Goal: Check status: Check status

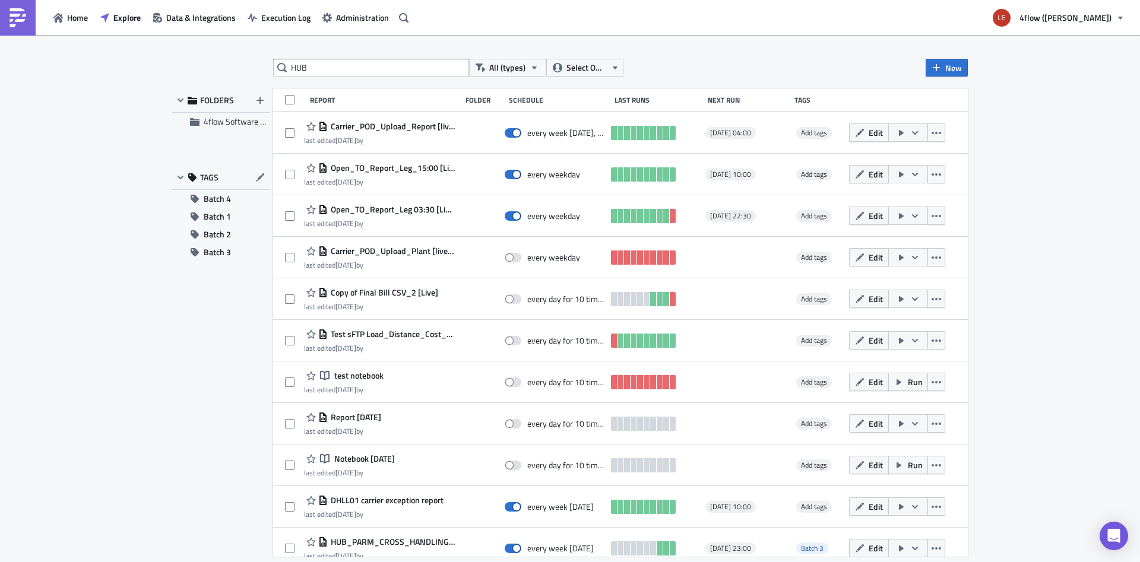
type input "HUB"
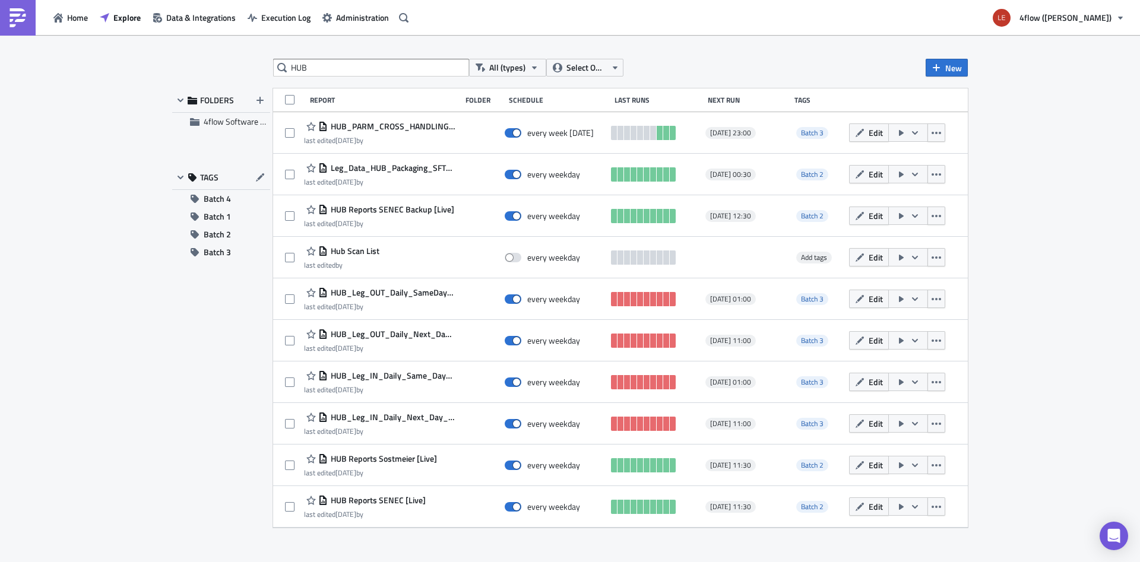
click at [169, 378] on div "HUB All (types) Select Owner New FOLDERS 4flow Software KAM TAGS Batch 4 Batch …" at bounding box center [570, 300] width 808 height 482
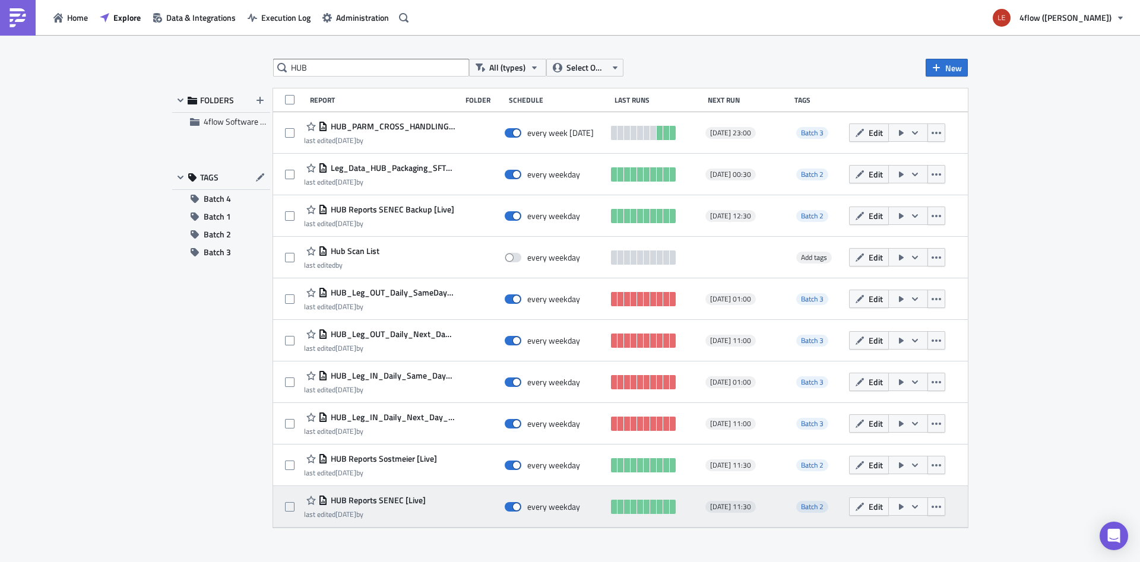
click at [381, 505] on span "HUB Reports SENEC [Live]" at bounding box center [377, 500] width 98 height 11
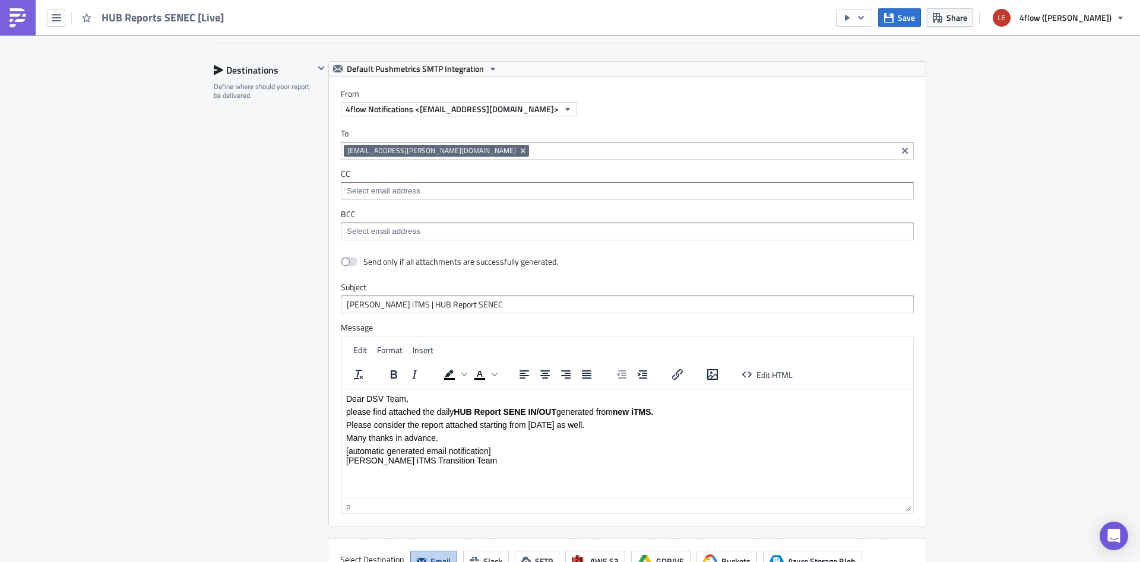
scroll to position [1213, 0]
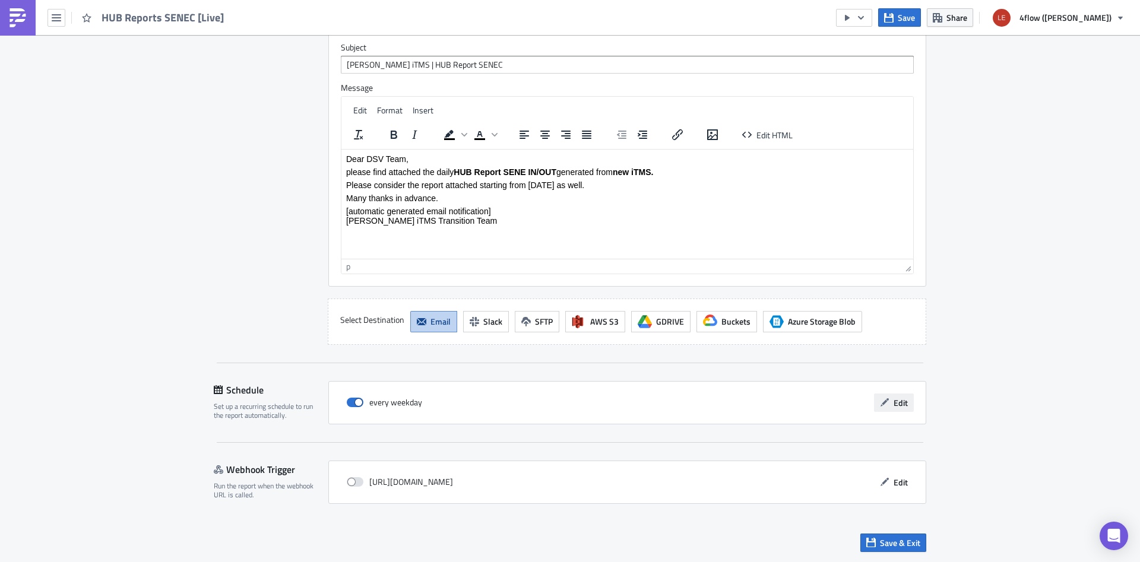
click at [900, 409] on button "Edit" at bounding box center [894, 403] width 40 height 18
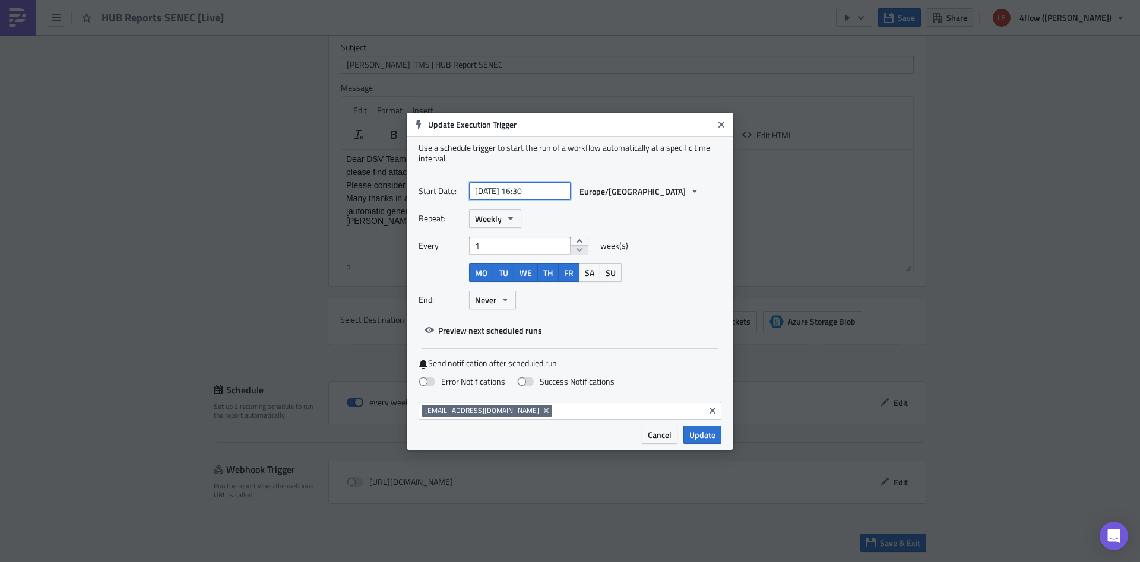
select select "2025"
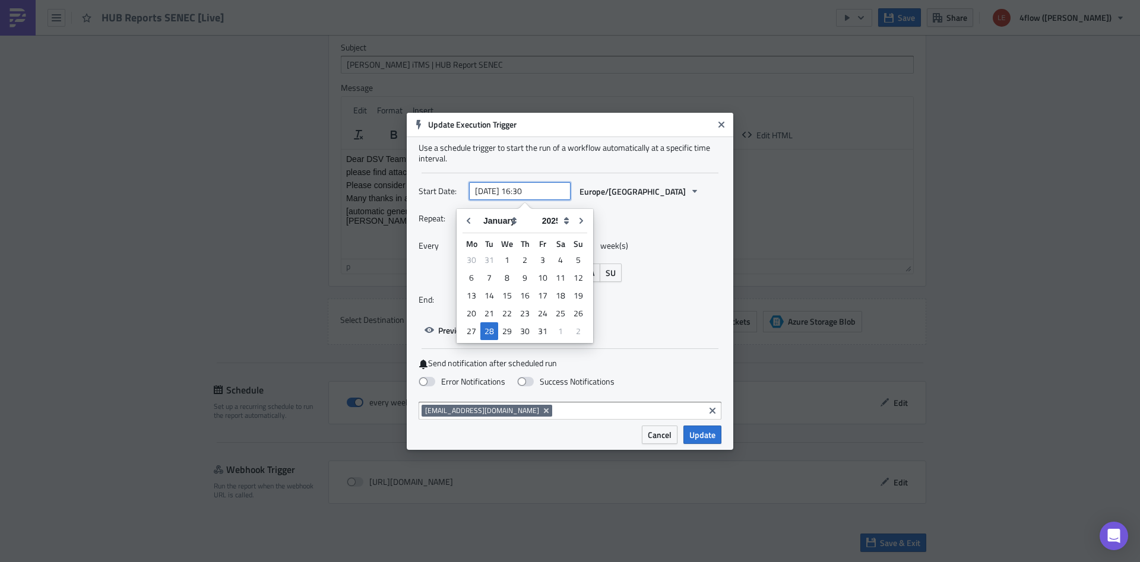
drag, startPoint x: 522, startPoint y: 190, endPoint x: 561, endPoint y: 195, distance: 38.9
click at [561, 195] on input "[DATE] 16:30" at bounding box center [520, 191] width 102 height 18
click at [725, 125] on icon "Close" at bounding box center [722, 125] width 10 height 10
